Goal: Navigation & Orientation: Go to known website

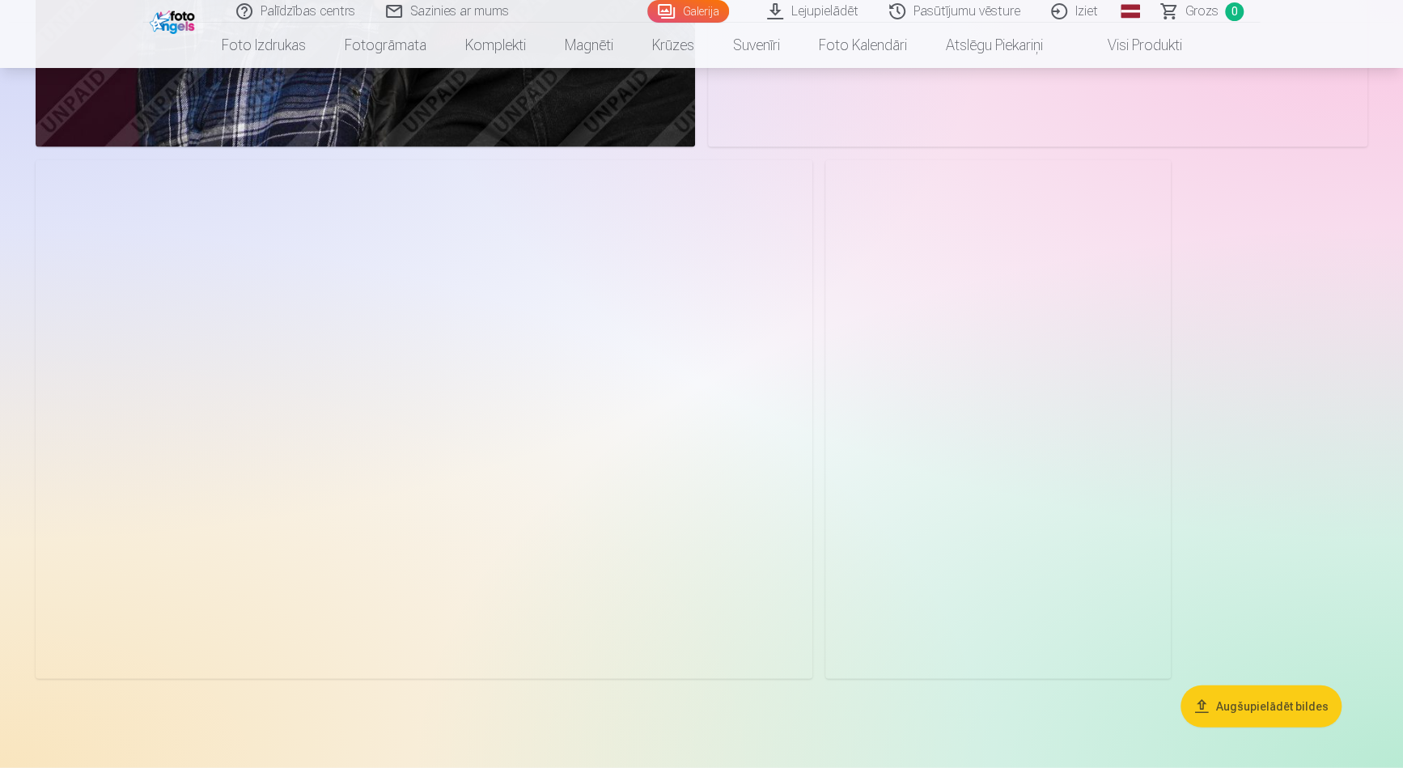
scroll to position [6103, 0]
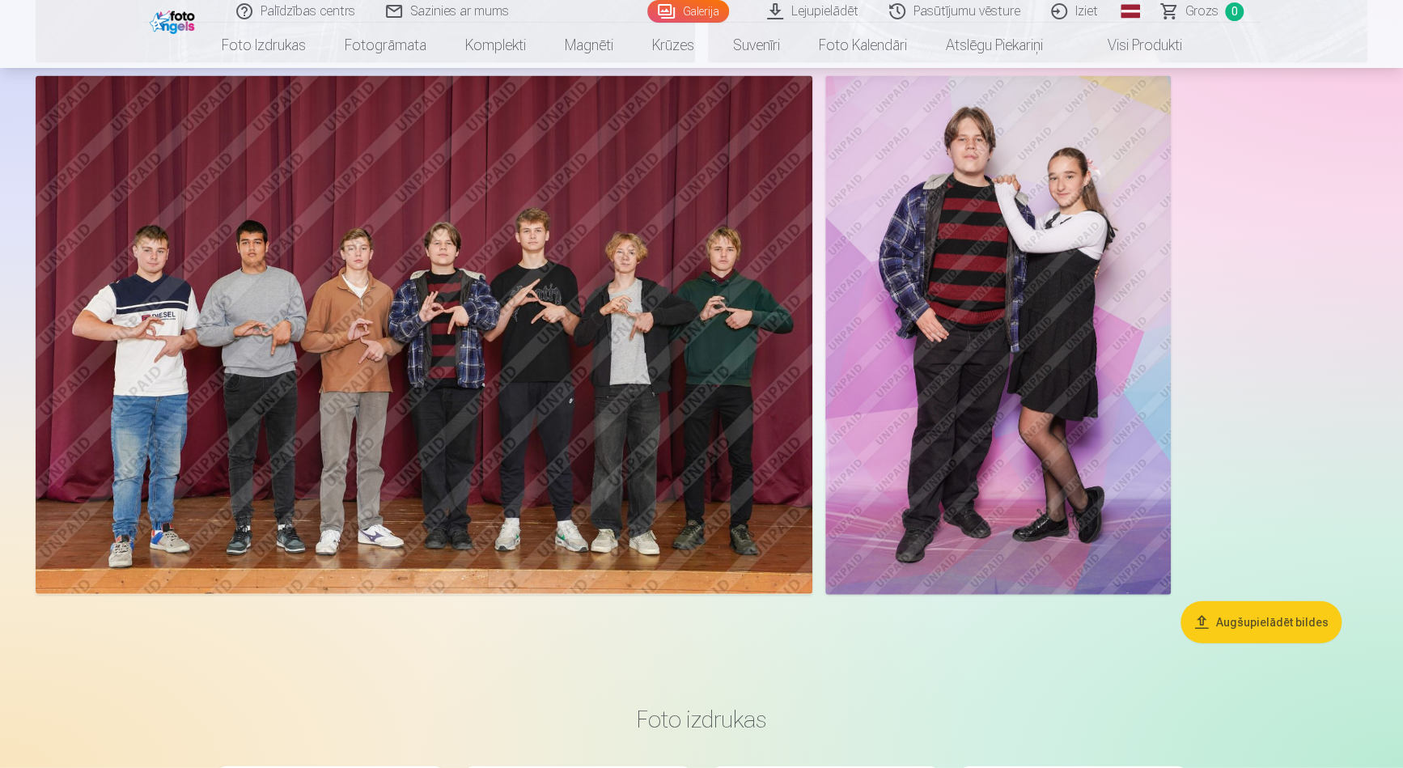
click at [400, 328] on img at bounding box center [424, 335] width 777 height 518
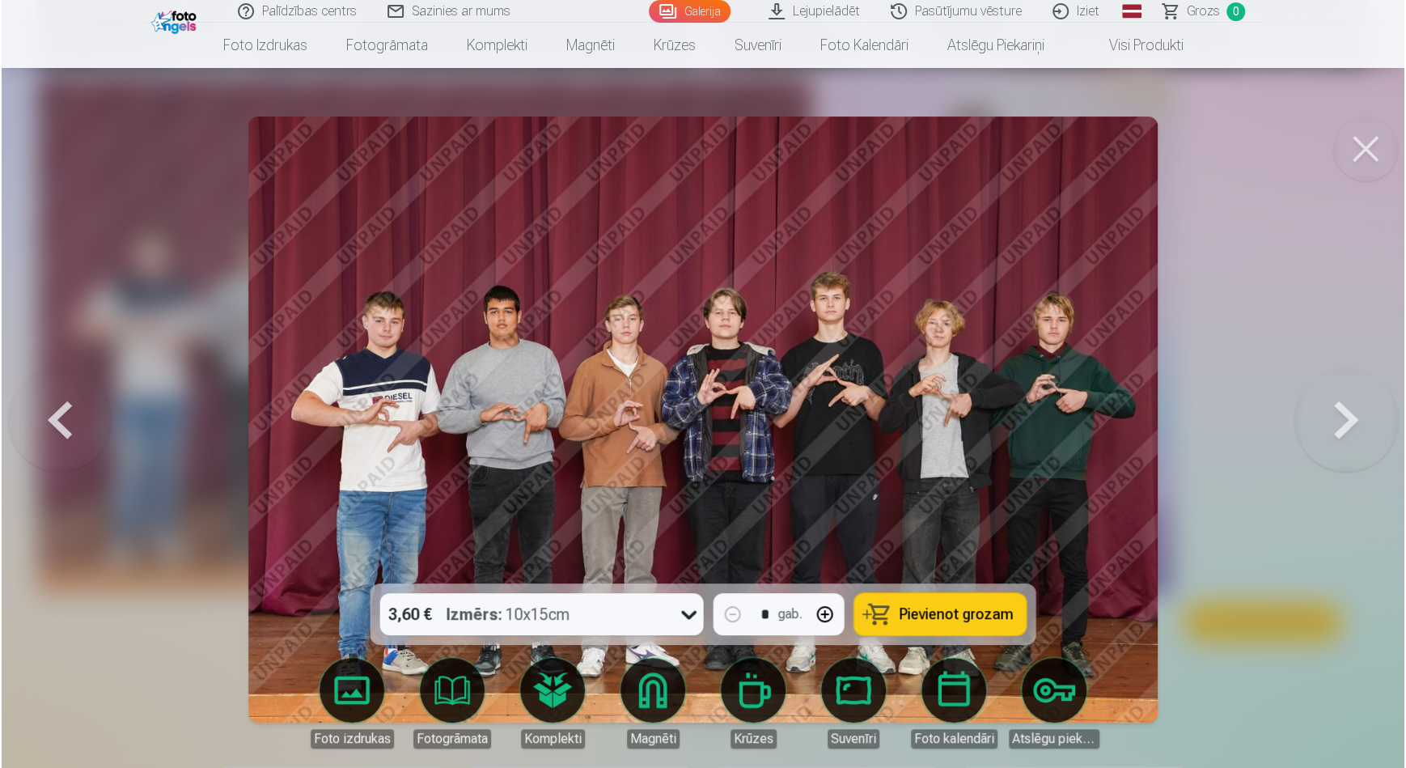
scroll to position [6117, 0]
click at [1391, 146] on button at bounding box center [1367, 148] width 65 height 65
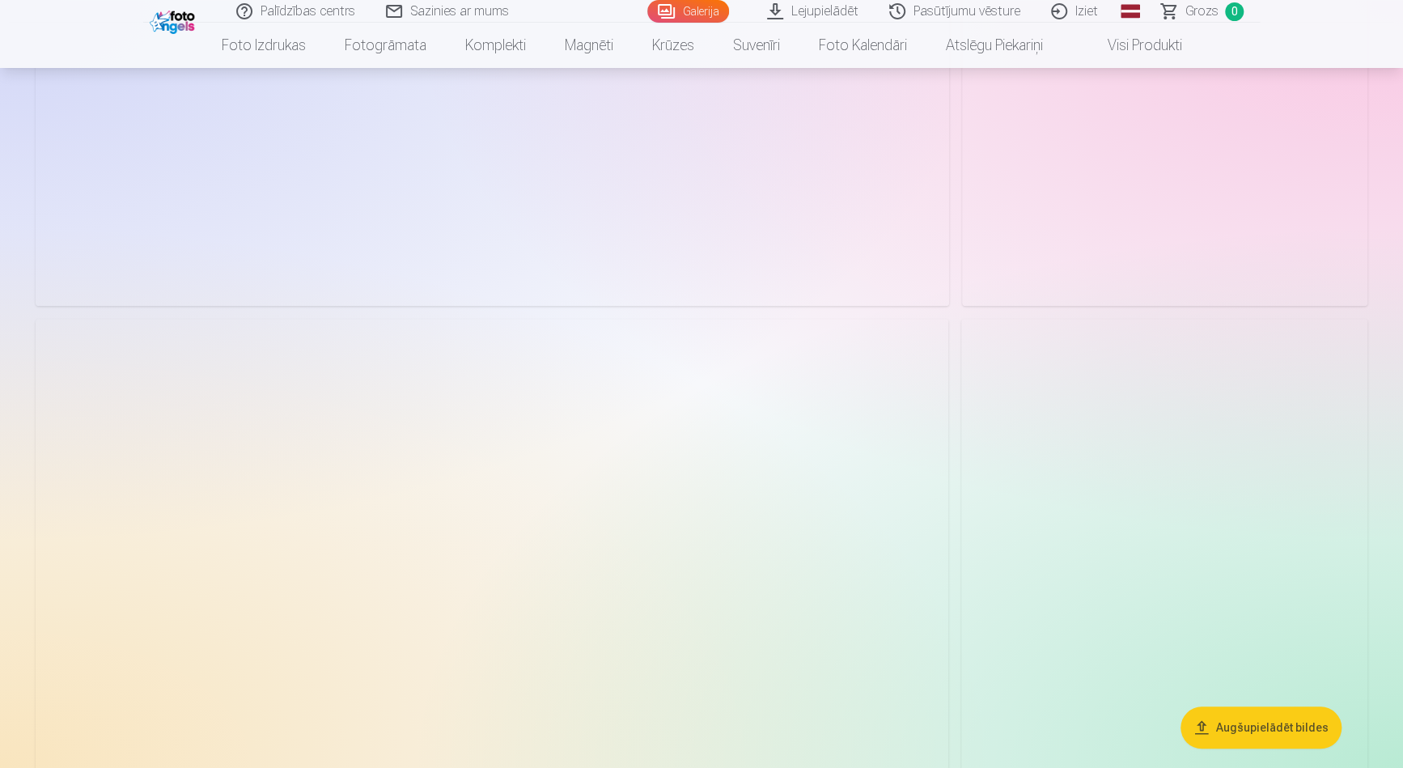
scroll to position [4045, 0]
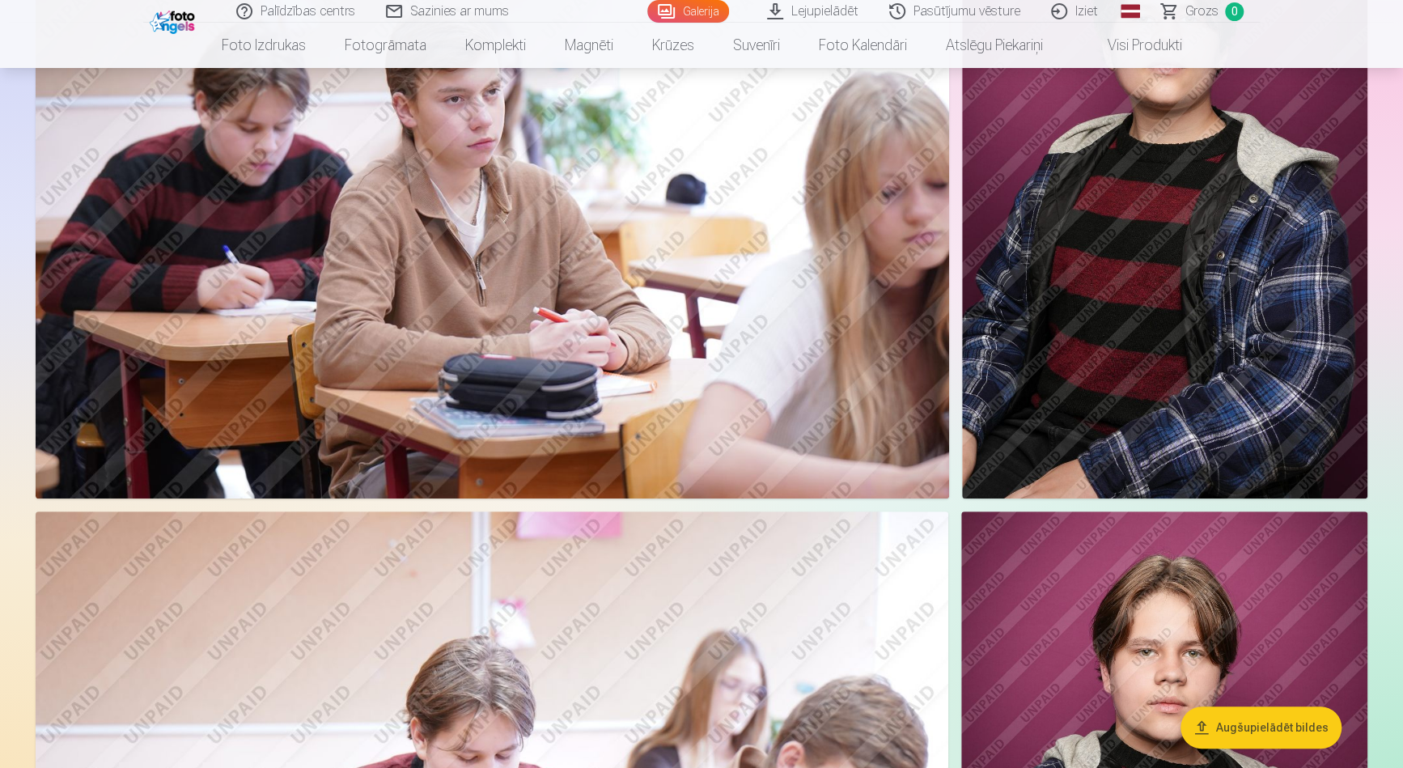
click at [1079, 14] on link "Iziet" at bounding box center [1075, 11] width 78 height 23
